Goal: Task Accomplishment & Management: Manage account settings

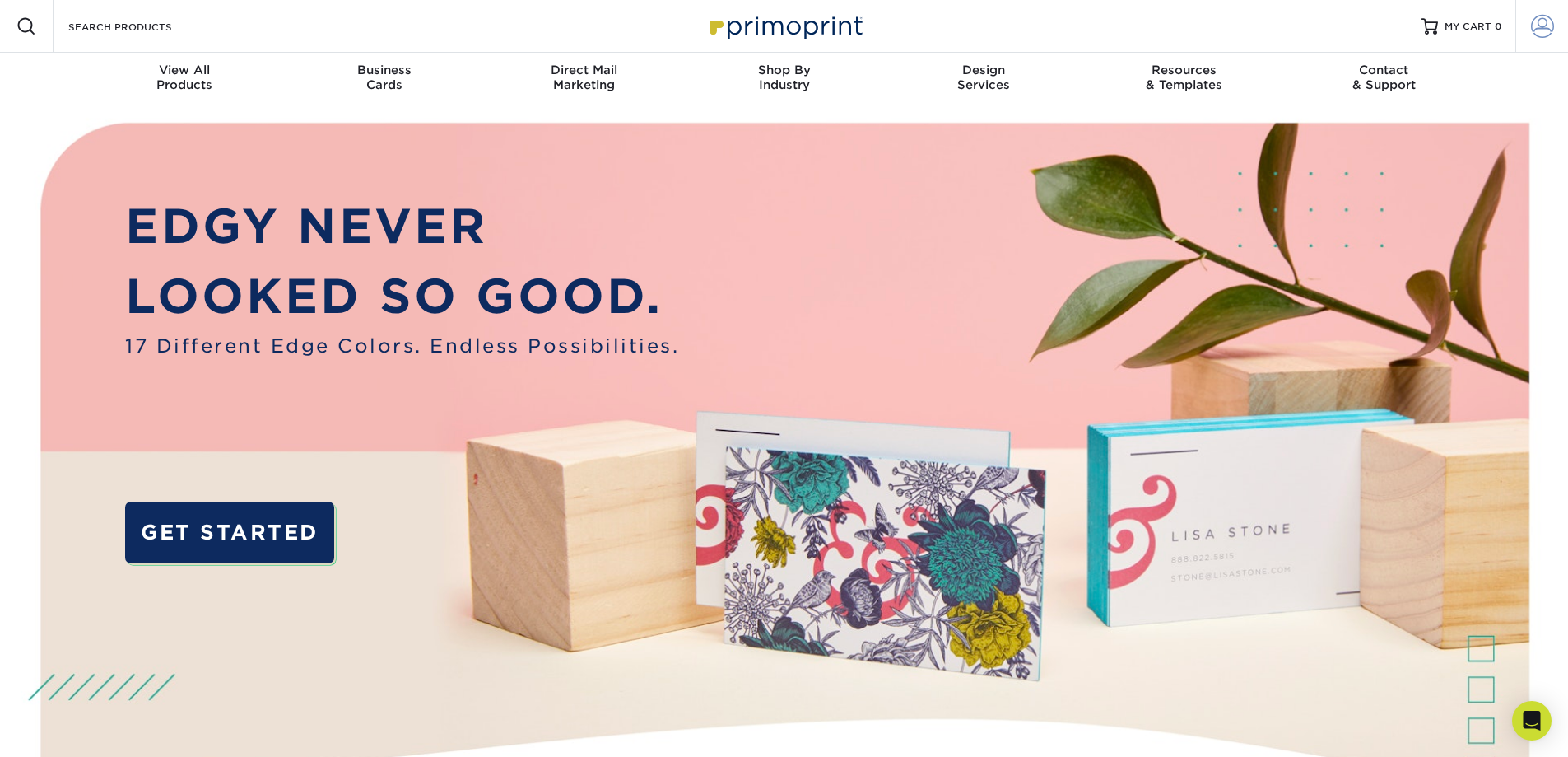
click at [1553, 32] on span at bounding box center [1542, 26] width 23 height 23
click at [1541, 21] on span at bounding box center [1542, 26] width 23 height 23
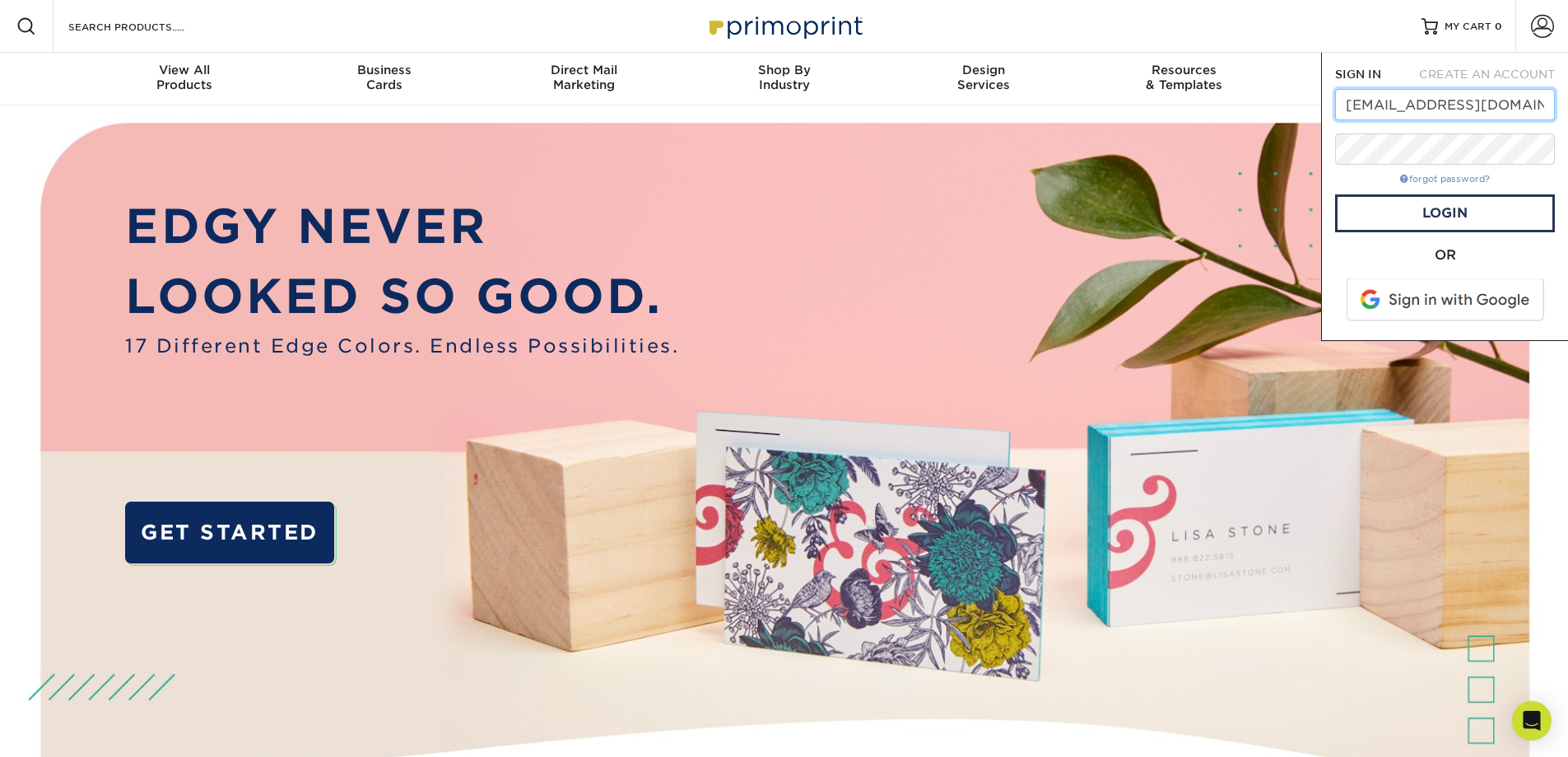
type input "[EMAIL_ADDRESS][DOMAIN_NAME]"
click at [1429, 183] on link "forgot password?" at bounding box center [1445, 179] width 89 height 10
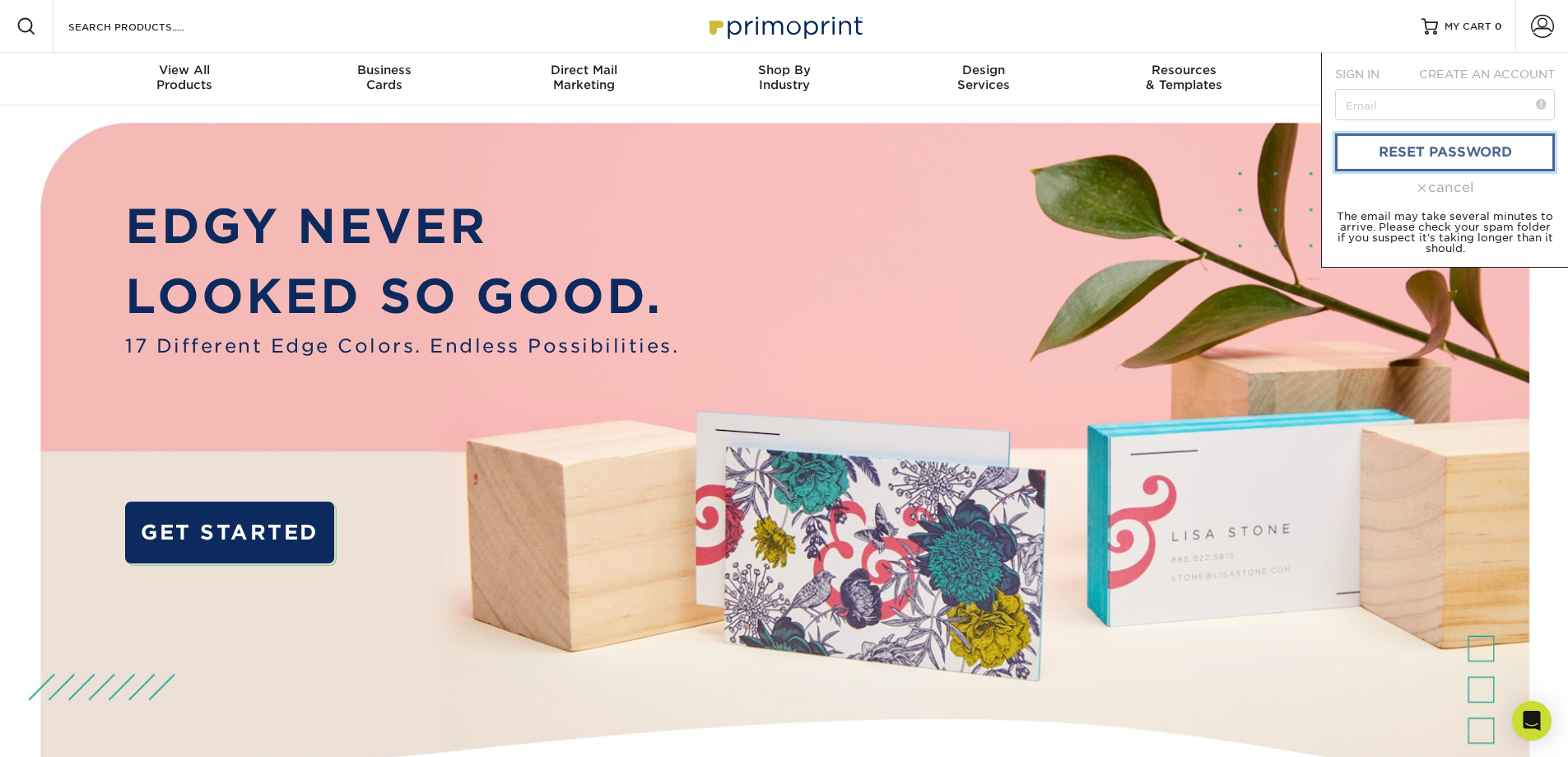
click at [1422, 160] on link "reset password" at bounding box center [1445, 152] width 220 height 38
click at [1390, 100] on input "text" at bounding box center [1445, 104] width 220 height 31
type input "winecounselor@gmail.com"
click at [1442, 150] on link "reset password" at bounding box center [1445, 152] width 220 height 38
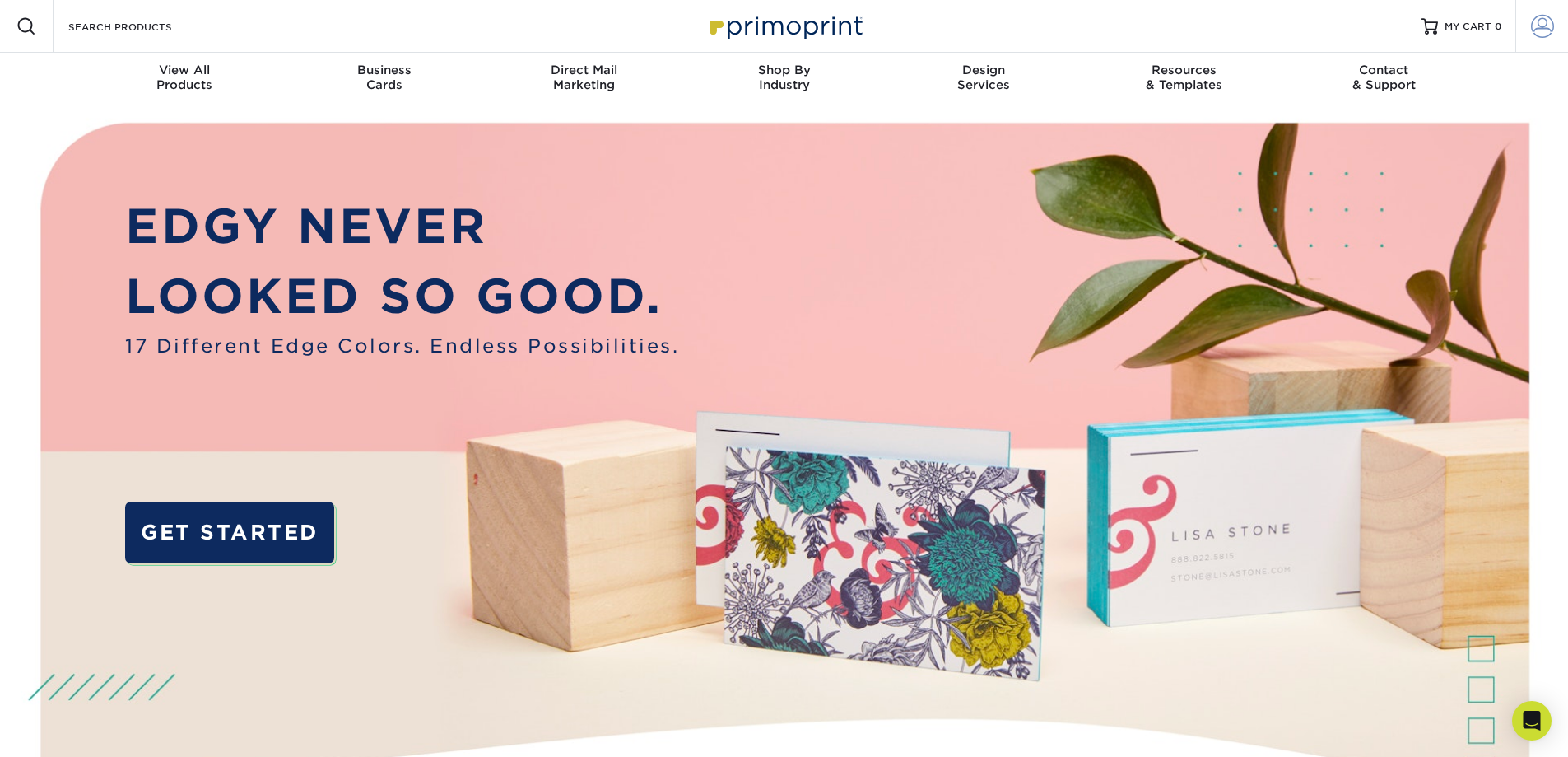
click at [1540, 36] on span at bounding box center [1542, 26] width 23 height 23
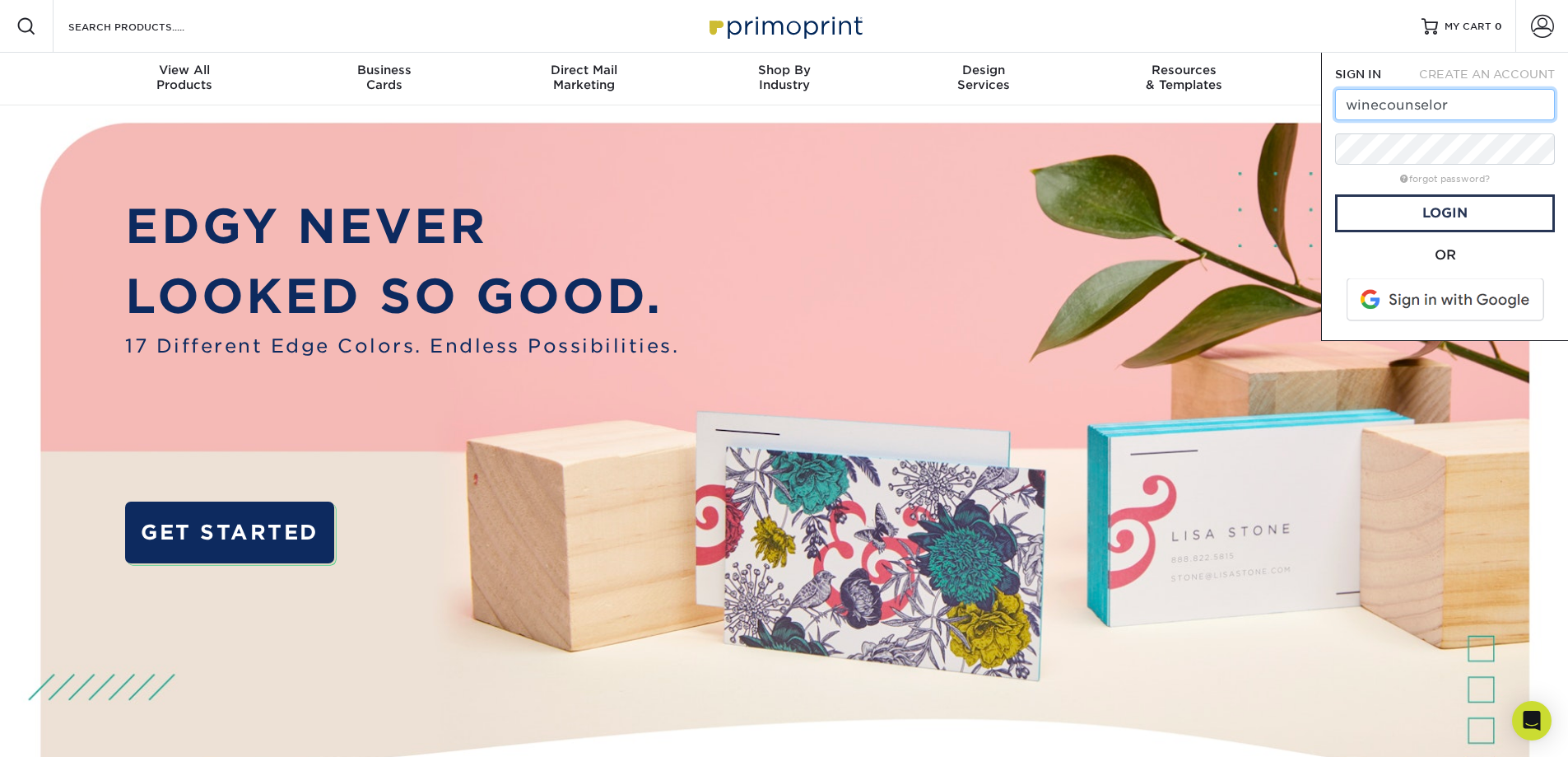
type input "winecounselor@gmail.com"
click at [1438, 218] on link "Login" at bounding box center [1445, 213] width 220 height 38
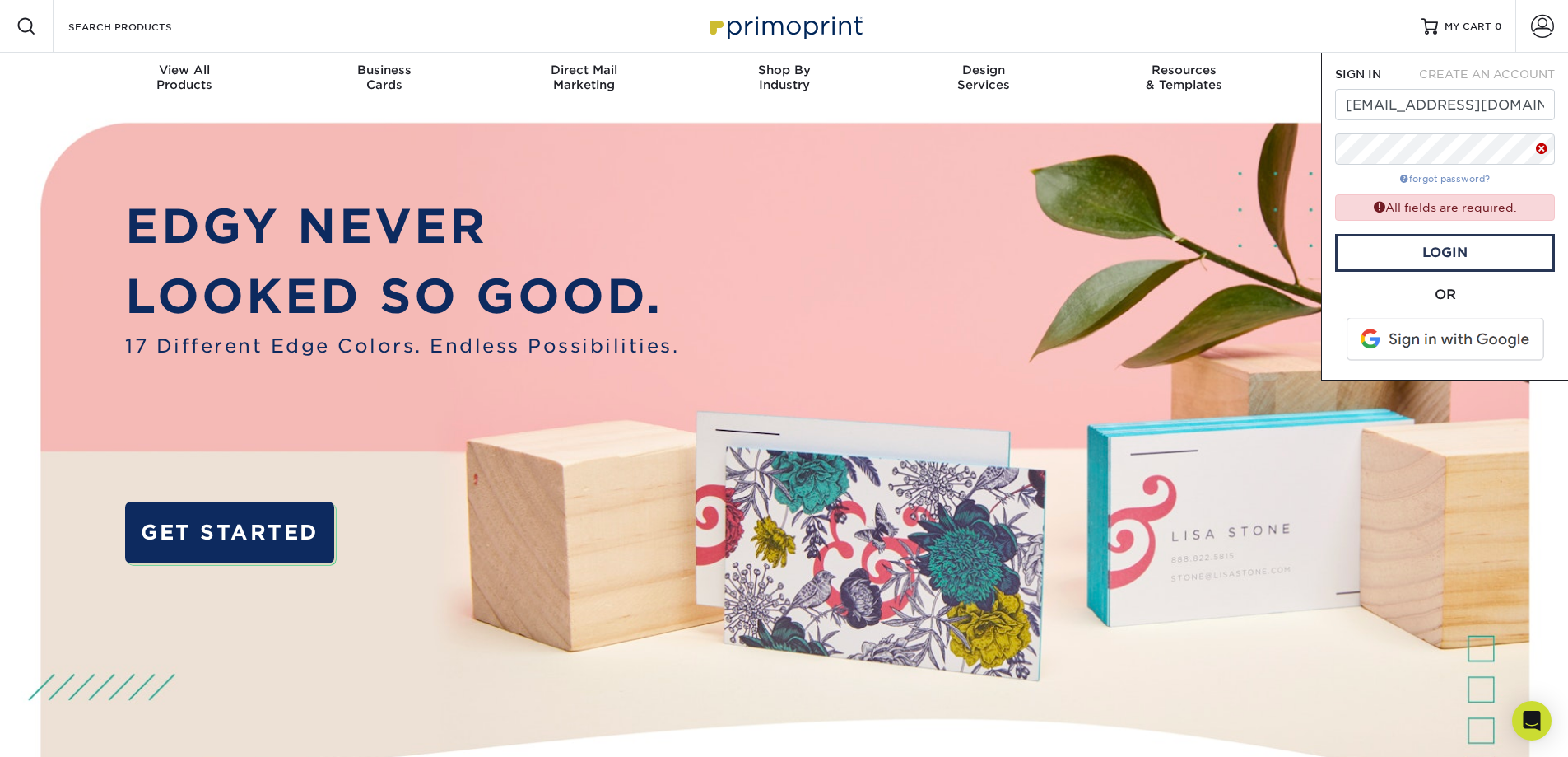
click at [1448, 177] on link "forgot password?" at bounding box center [1445, 179] width 89 height 10
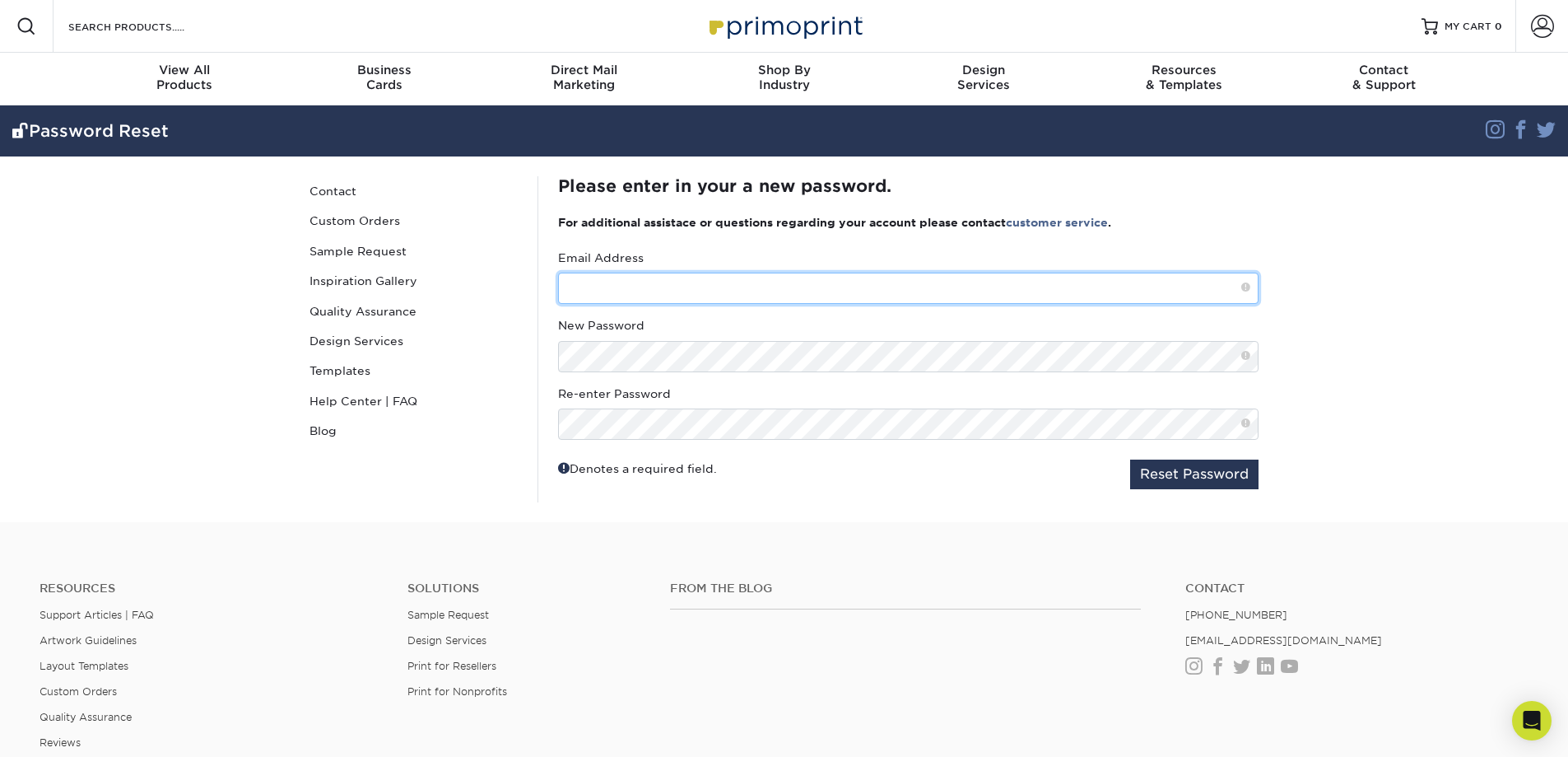
click at [611, 289] on input "text" at bounding box center [908, 288] width 700 height 31
type input "[EMAIL_ADDRESS][DOMAIN_NAME]"
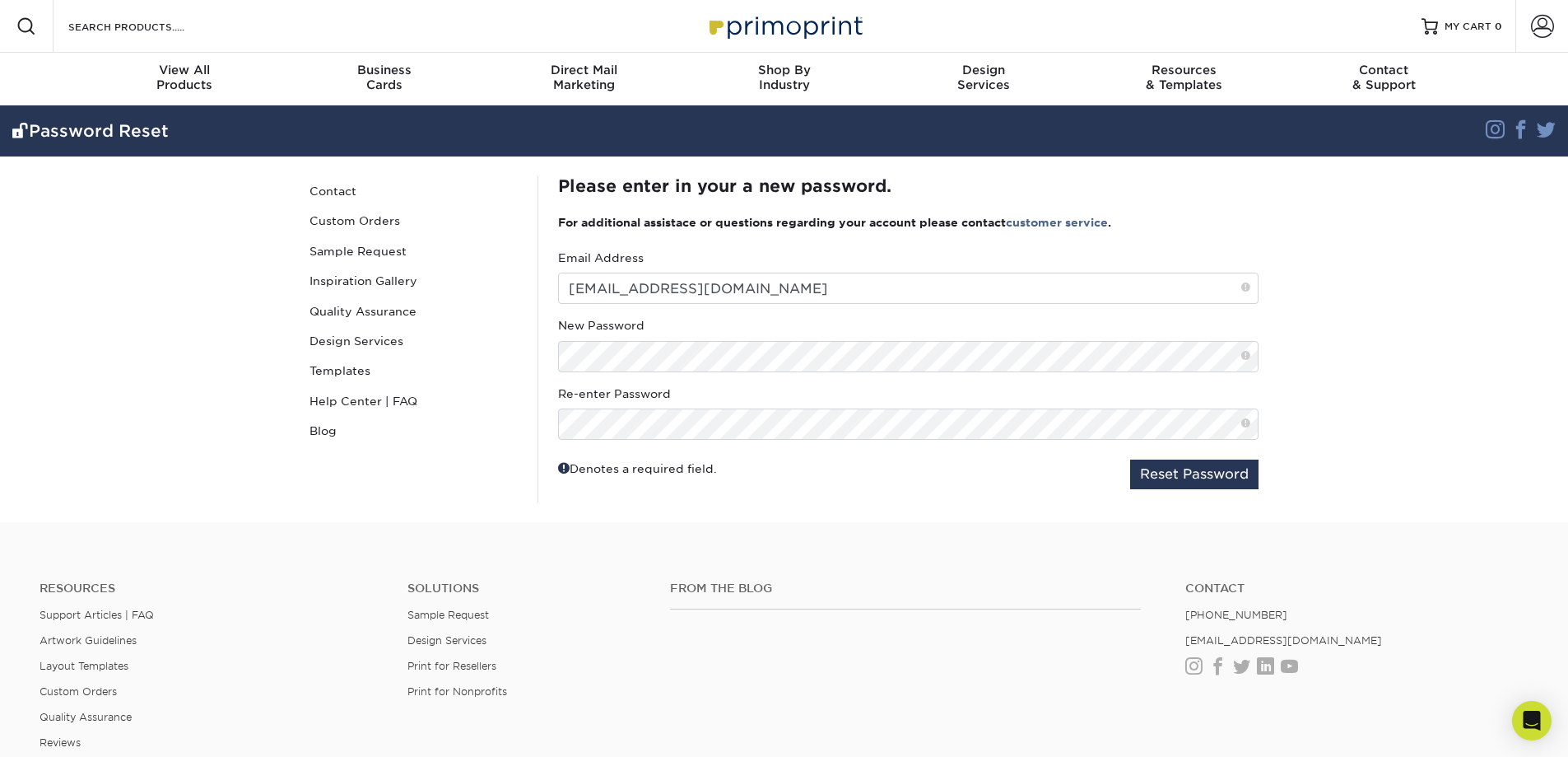
click at [1247, 353] on span at bounding box center [1246, 356] width 9 height 14
click at [1174, 469] on button "Reset Password" at bounding box center [1194, 474] width 128 height 29
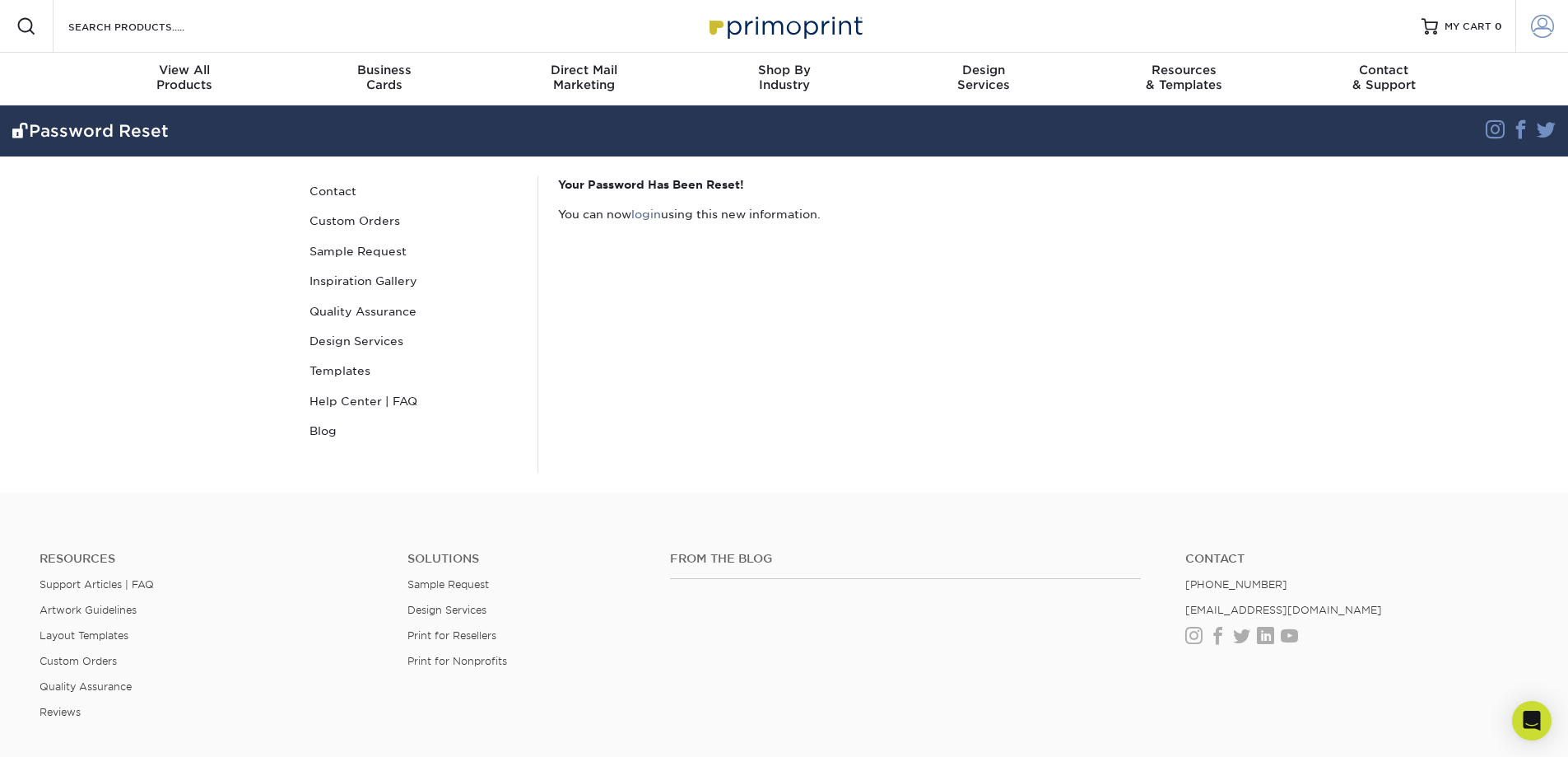
click at [1544, 27] on span at bounding box center [1542, 26] width 23 height 23
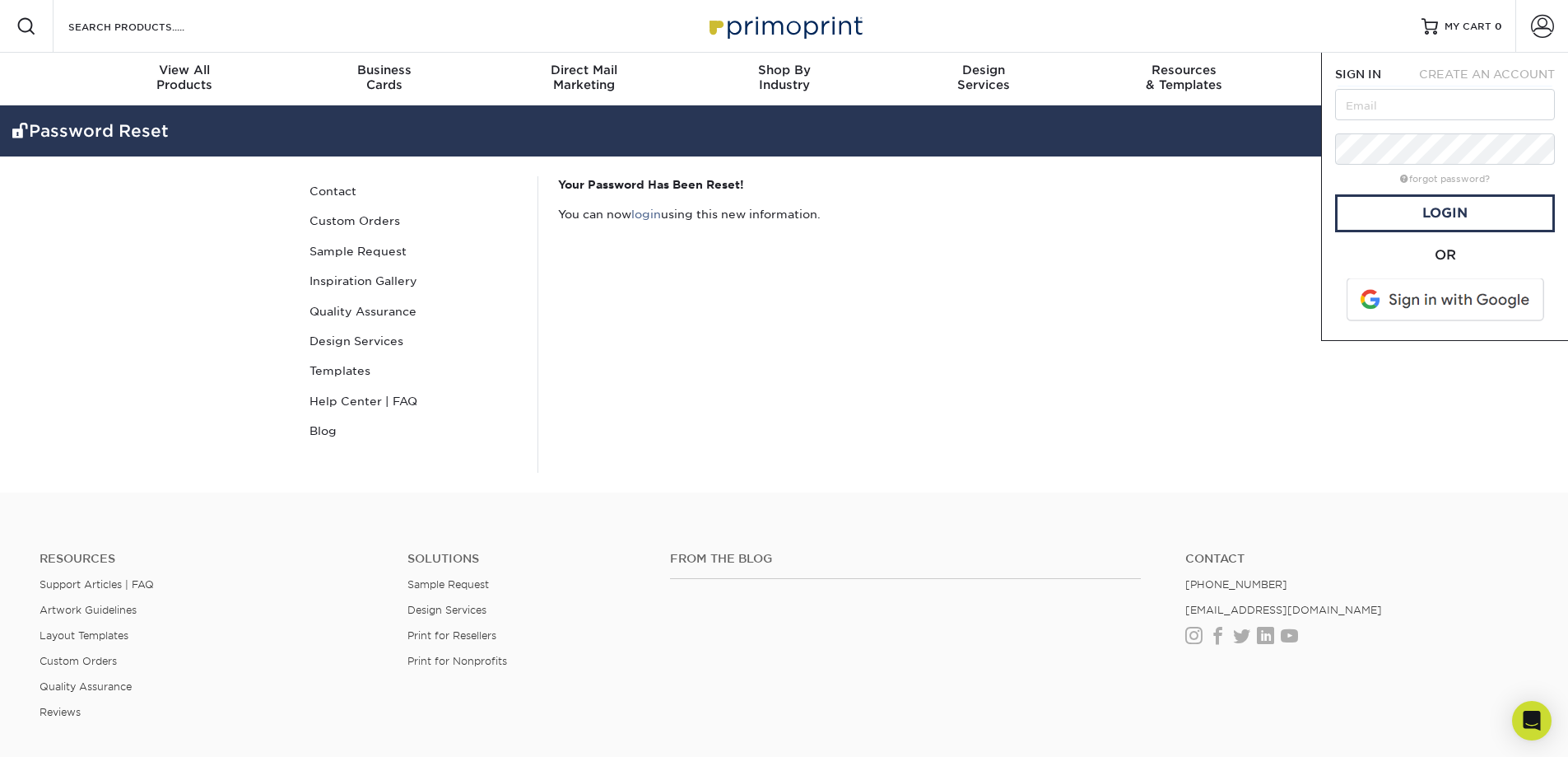
click at [1288, 264] on section "Password Reset Instagram Facebook Twitter Password Reset Contact Custom Orders …" at bounding box center [784, 299] width 1568 height 387
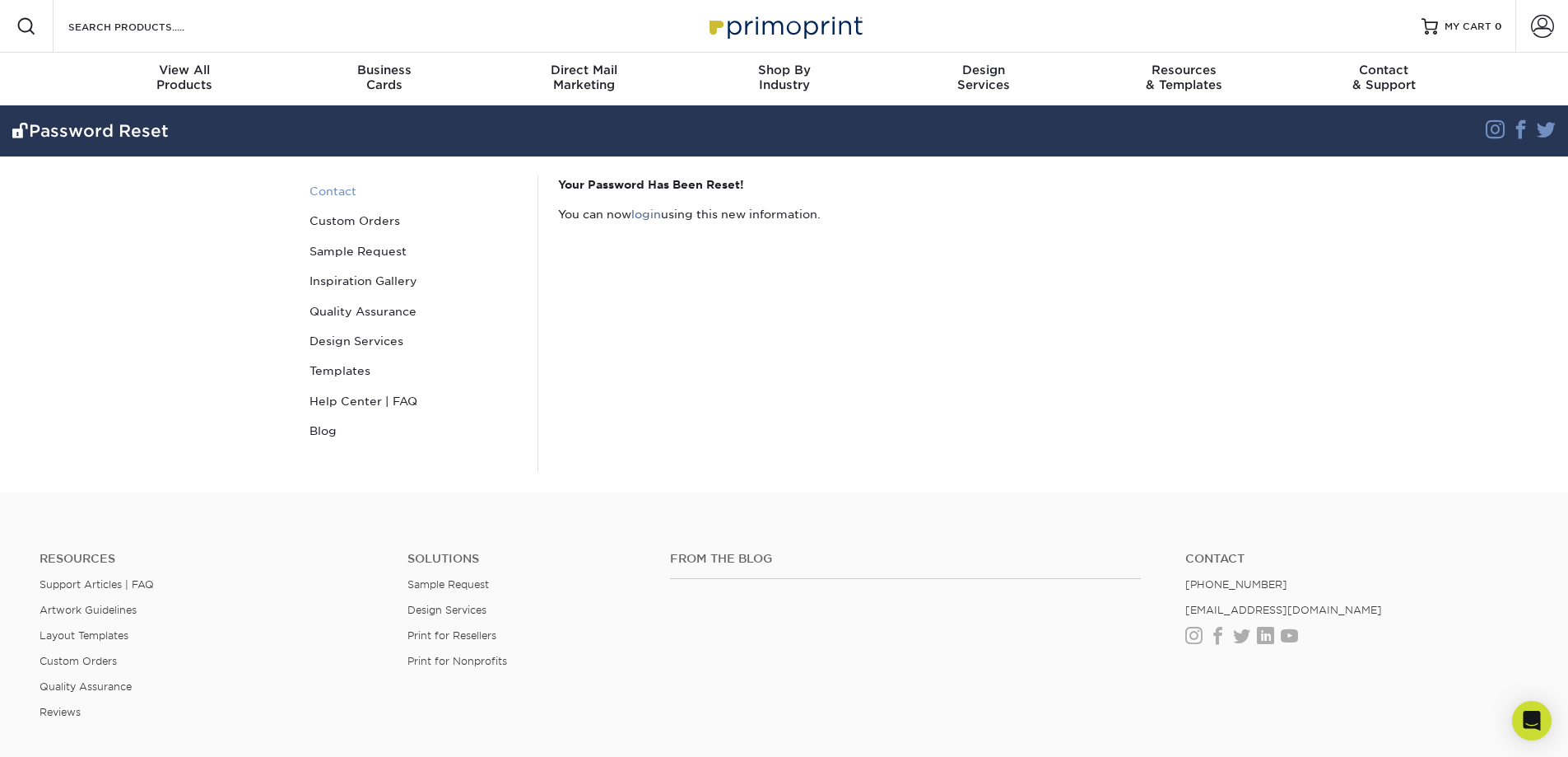
click at [327, 192] on link "Contact" at bounding box center [414, 191] width 223 height 29
